Goal: Find specific page/section: Find specific page/section

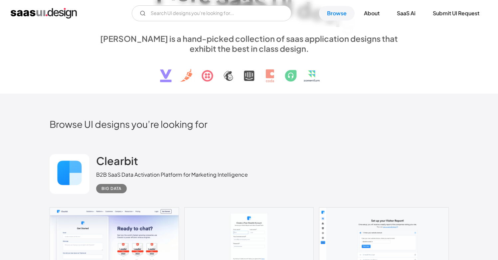
scroll to position [139, 0]
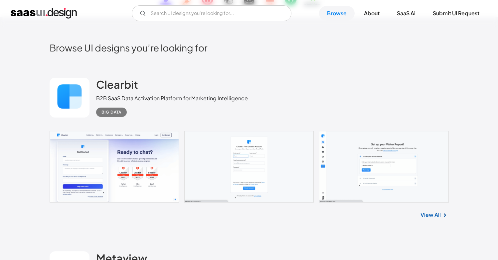
click at [435, 211] on div "View All" at bounding box center [249, 214] width 399 height 22
click at [432, 215] on link "View All" at bounding box center [431, 215] width 20 height 8
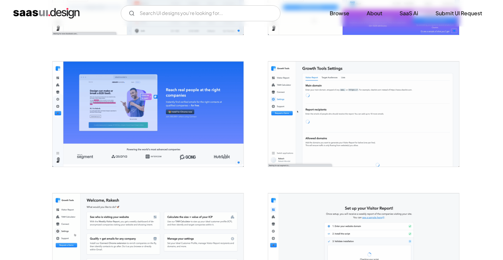
scroll to position [1111, 0]
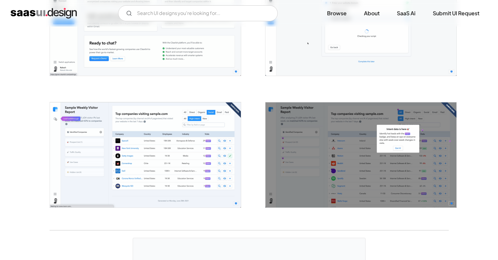
click at [195, 172] on img "open lightbox" at bounding box center [145, 154] width 191 height 105
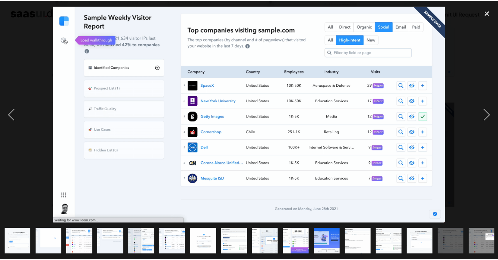
scroll to position [0, 65]
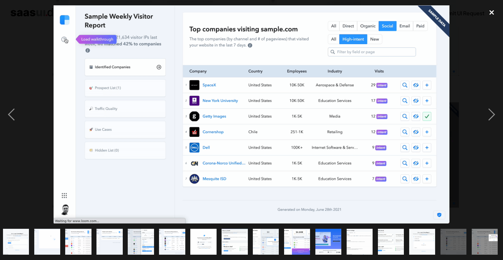
click at [490, 16] on div "close lightbox" at bounding box center [491, 12] width 23 height 15
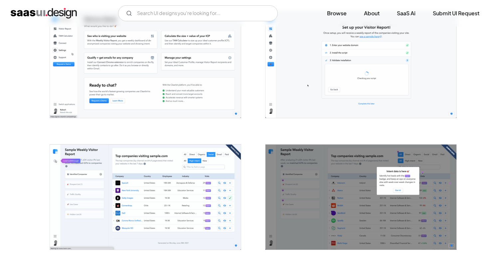
scroll to position [882, 0]
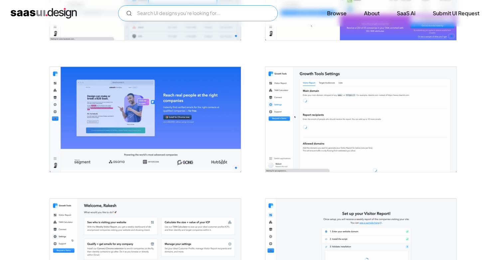
click at [152, 14] on input "Email Form" at bounding box center [198, 13] width 160 height 16
type input "dashboard"
click at [67, 13] on img "home" at bounding box center [44, 13] width 66 height 11
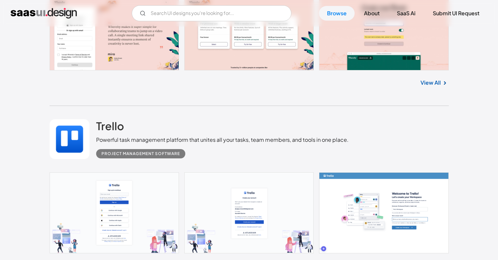
scroll to position [1828, 0]
